Goal: Transaction & Acquisition: Purchase product/service

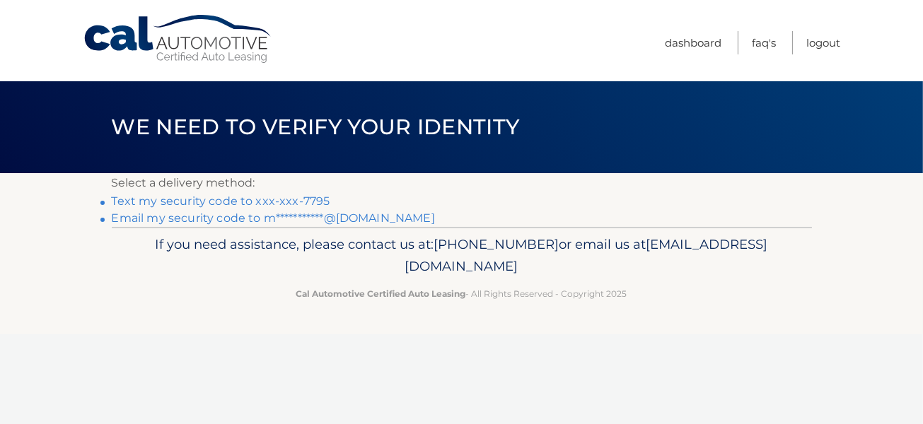
click at [311, 202] on link "Text my security code to xxx-xxx-7795" at bounding box center [221, 201] width 219 height 13
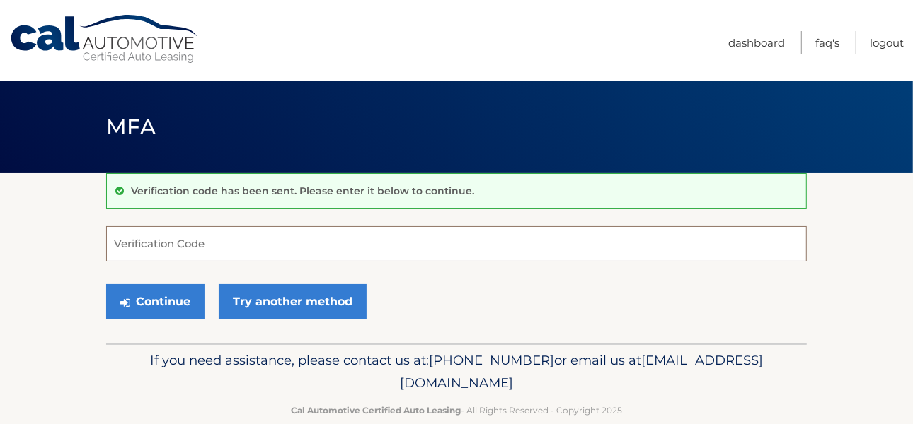
click at [171, 247] on input "Verification Code" at bounding box center [456, 243] width 700 height 35
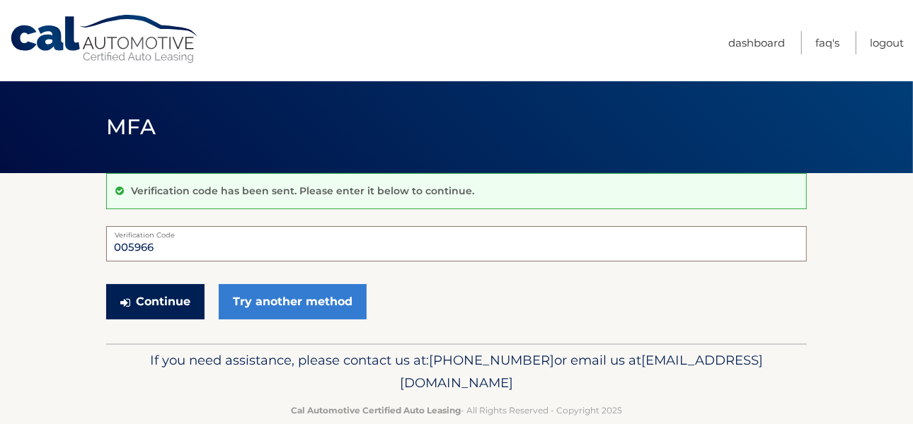
type input "005966"
drag, startPoint x: 194, startPoint y: 296, endPoint x: 207, endPoint y: 280, distance: 20.6
click at [194, 296] on button "Continue" at bounding box center [155, 301] width 98 height 35
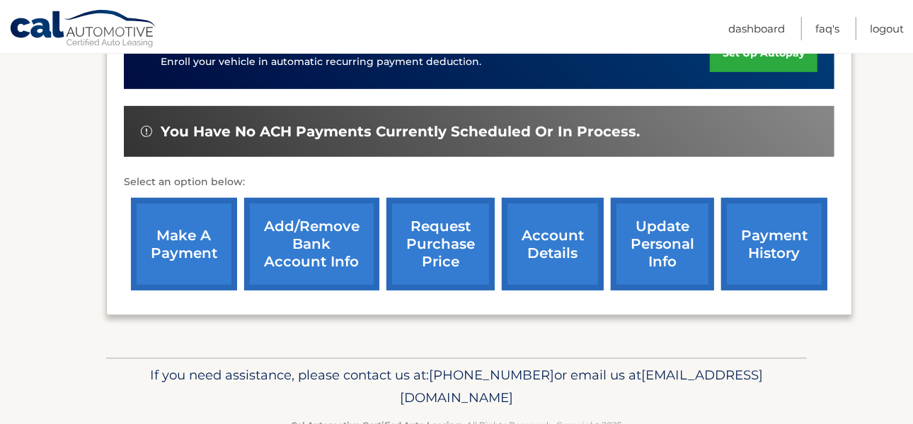
scroll to position [424, 0]
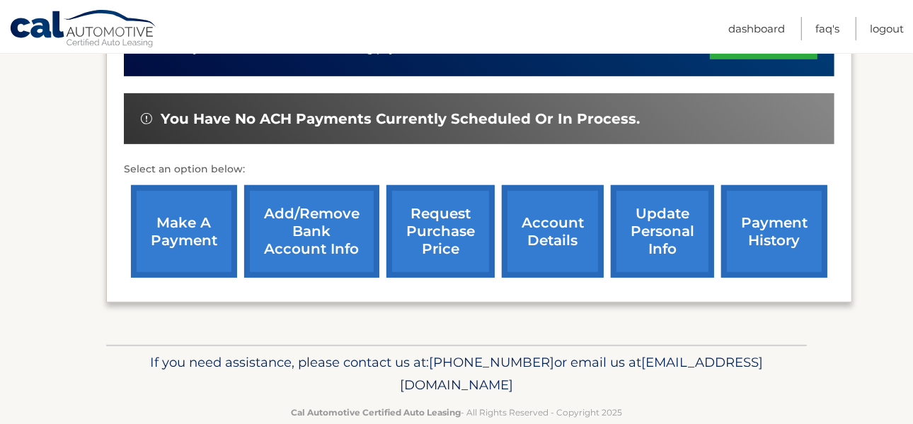
click at [191, 224] on link "make a payment" at bounding box center [184, 231] width 106 height 93
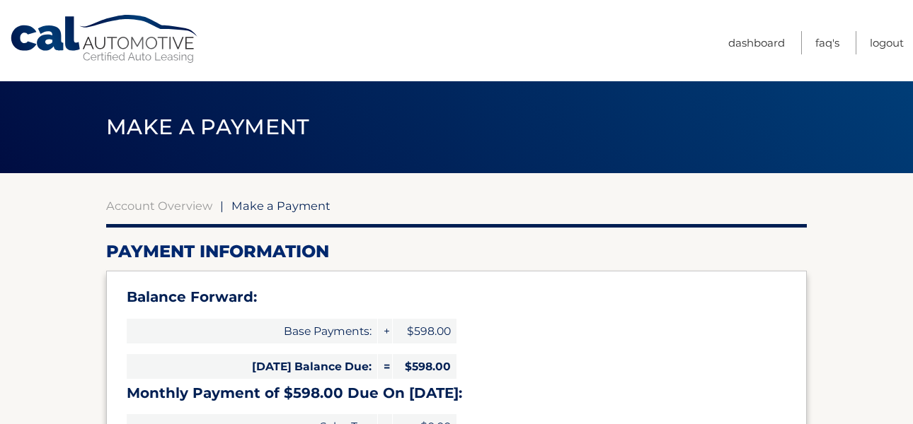
select select "ZjFmYzdhMzAtNTEwOS00ZTQyLWI0ZDgtZGJkOWE0NzY2MzNh"
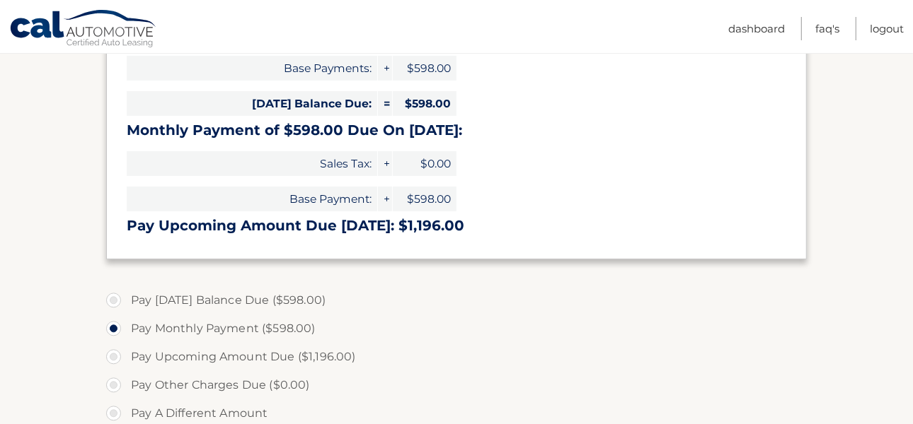
scroll to position [265, 0]
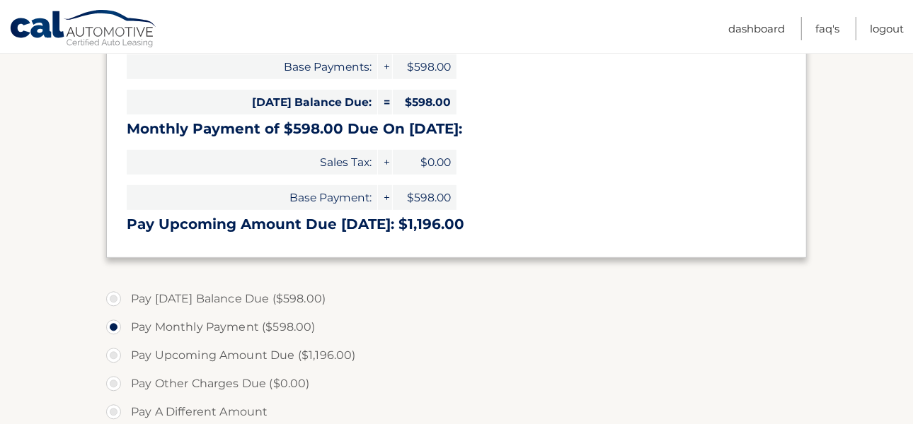
click at [115, 298] on label "Pay [DATE] Balance Due ($598.00)" at bounding box center [456, 299] width 700 height 28
click at [115, 298] on input "Pay [DATE] Balance Due ($598.00)" at bounding box center [119, 296] width 14 height 23
radio input "true"
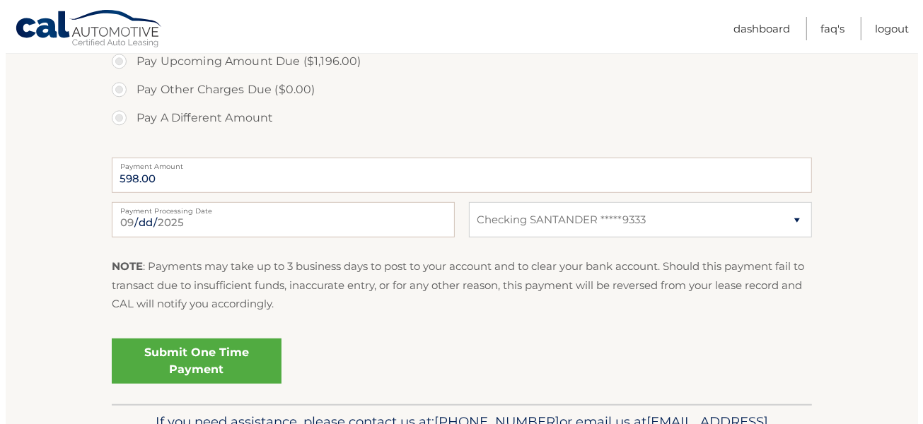
scroll to position [566, 0]
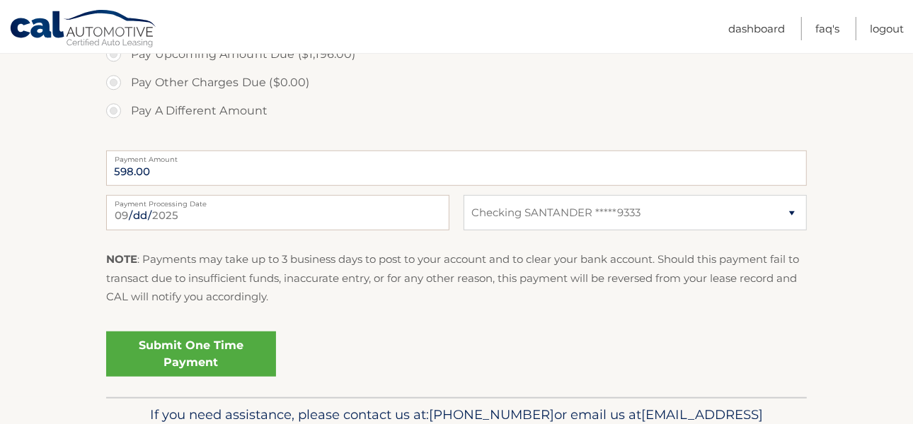
click at [207, 347] on link "Submit One Time Payment" at bounding box center [191, 354] width 170 height 45
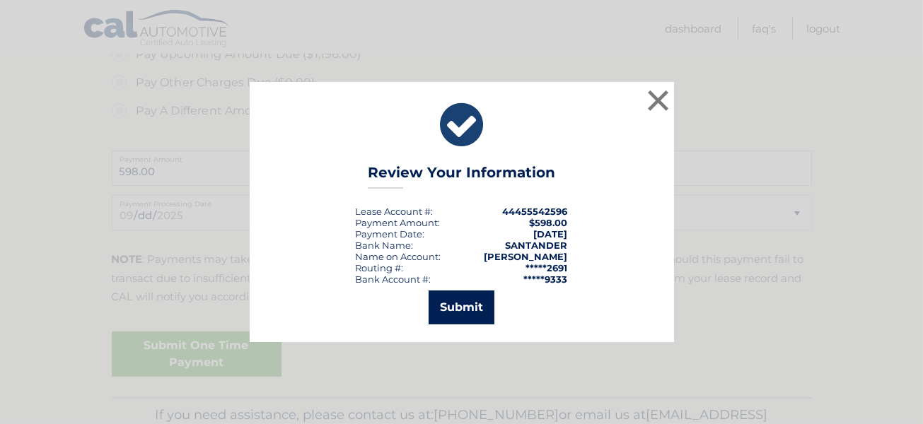
click at [461, 301] on button "Submit" at bounding box center [462, 308] width 66 height 34
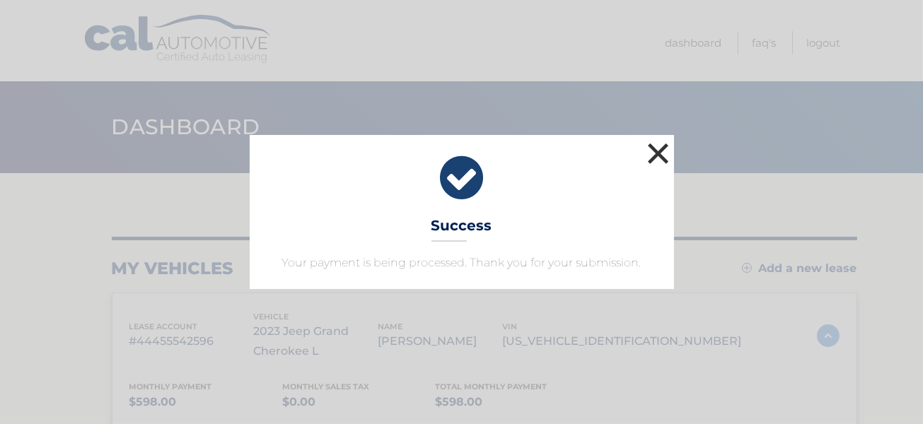
click at [666, 151] on button "×" at bounding box center [658, 153] width 28 height 28
